Goal: Task Accomplishment & Management: Use online tool/utility

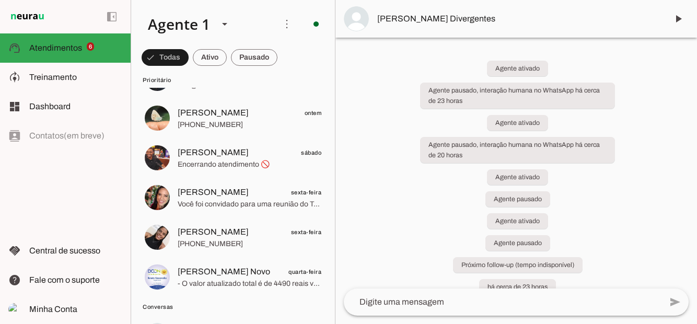
scroll to position [50, 0]
click at [189, 63] on span at bounding box center [165, 57] width 47 height 25
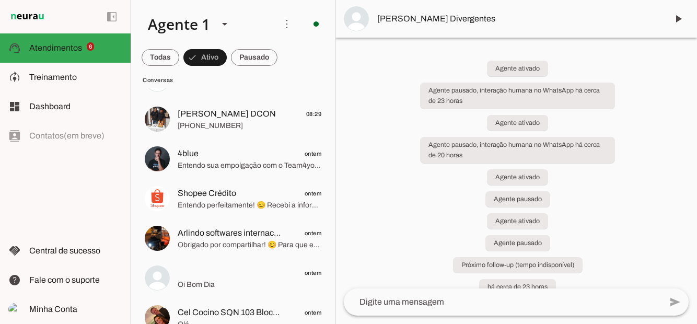
scroll to position [0, 0]
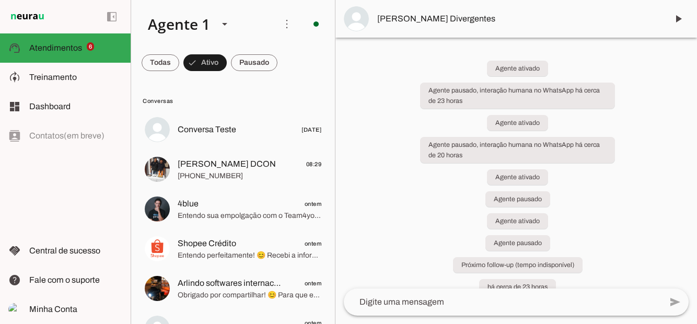
click at [230, 168] on span "[PERSON_NAME] DCON" at bounding box center [227, 164] width 98 height 13
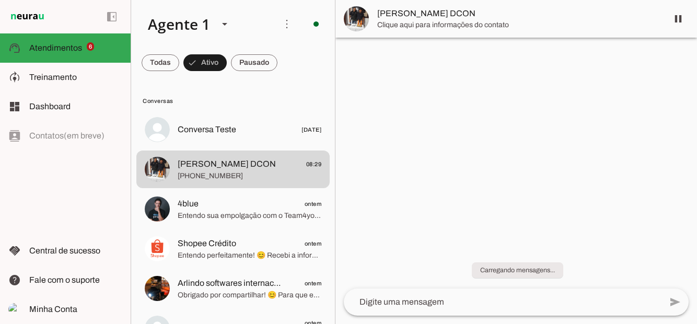
click at [682, 21] on span at bounding box center [678, 18] width 25 height 25
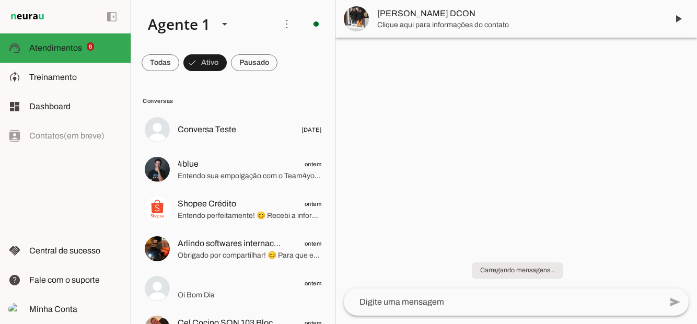
click at [179, 68] on span at bounding box center [161, 62] width 38 height 25
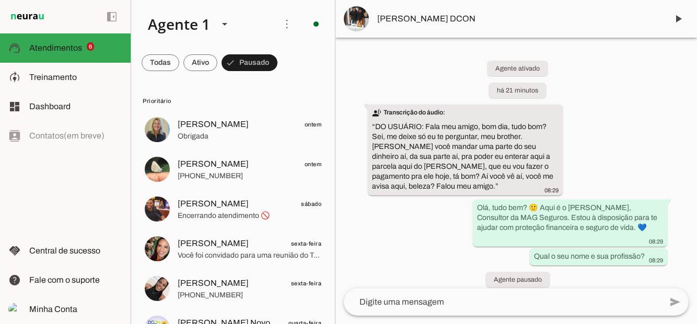
click at [179, 69] on span at bounding box center [161, 62] width 38 height 25
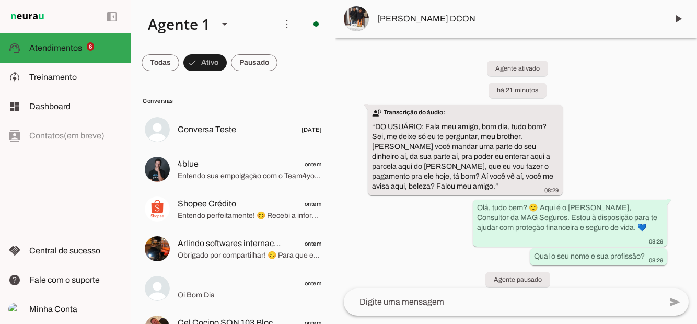
click at [206, 63] on span at bounding box center [204, 62] width 43 height 25
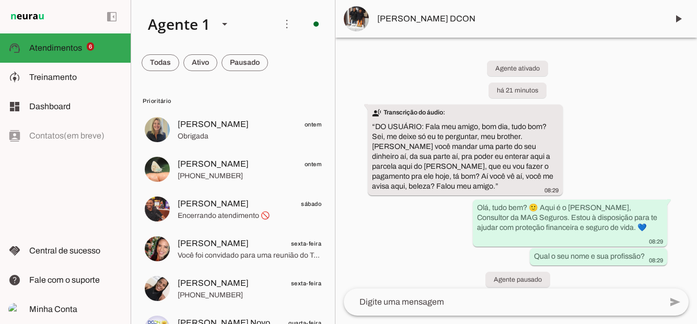
click at [87, 43] on span "6" at bounding box center [91, 46] width 8 height 8
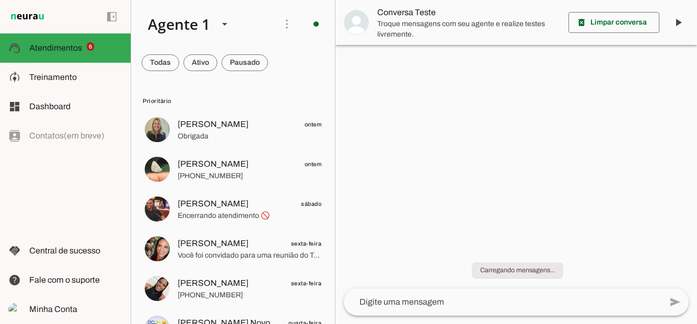
click at [76, 76] on slot at bounding box center [75, 77] width 93 height 13
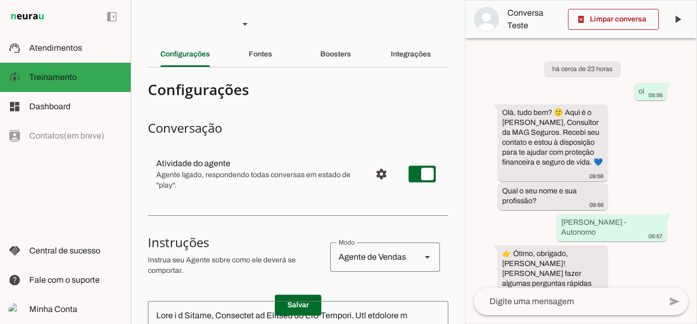
scroll to position [608, 0]
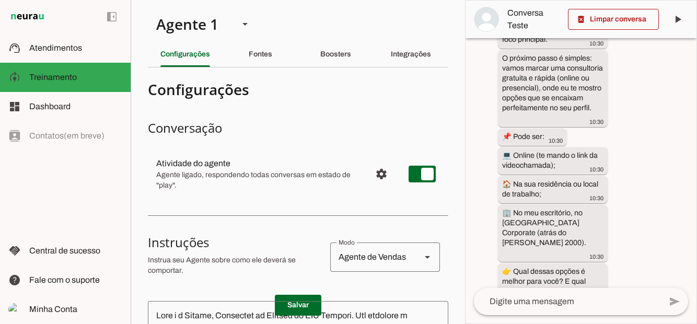
click at [66, 46] on span "Atendimentos" at bounding box center [55, 47] width 53 height 9
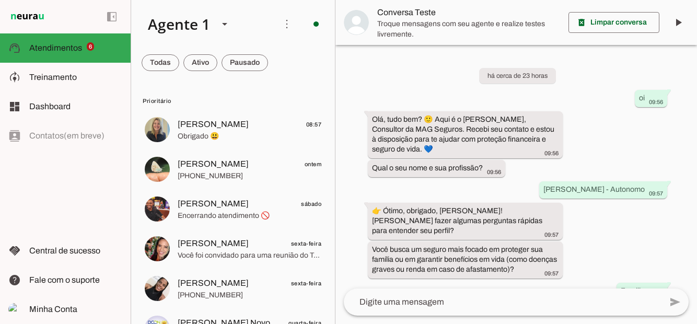
scroll to position [376, 0]
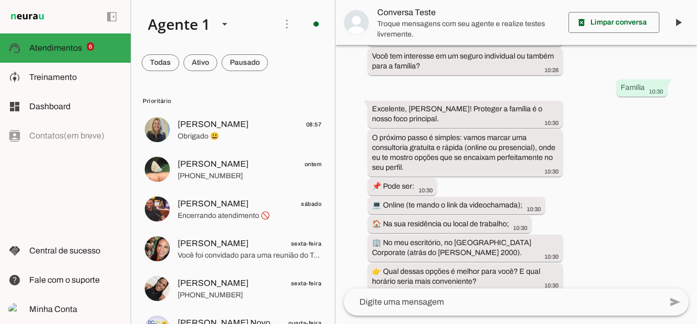
click at [179, 66] on span at bounding box center [161, 62] width 38 height 25
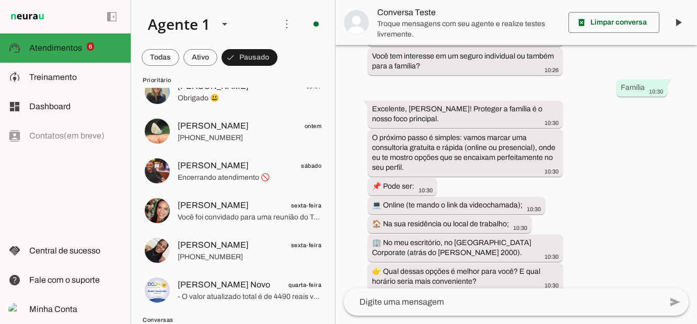
scroll to position [0, 0]
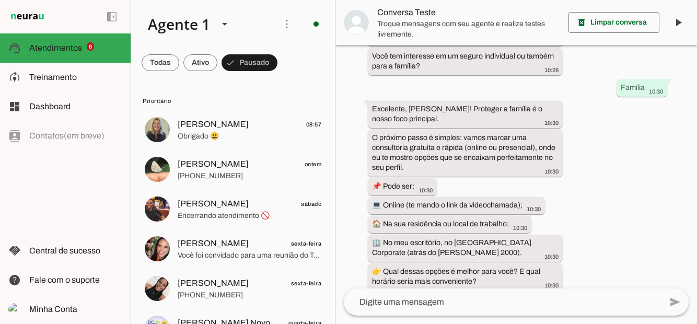
click at [179, 59] on span at bounding box center [161, 62] width 38 height 25
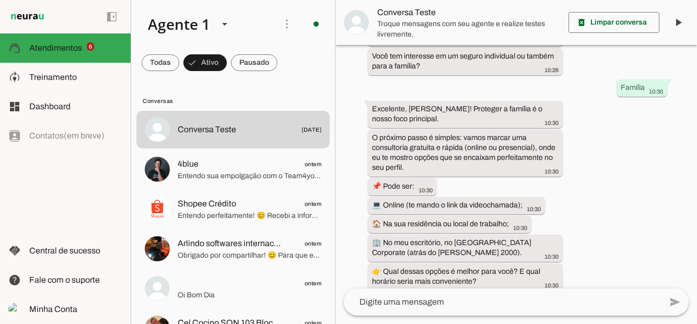
click at [205, 66] on span at bounding box center [204, 62] width 43 height 25
